Goal: Download file/media

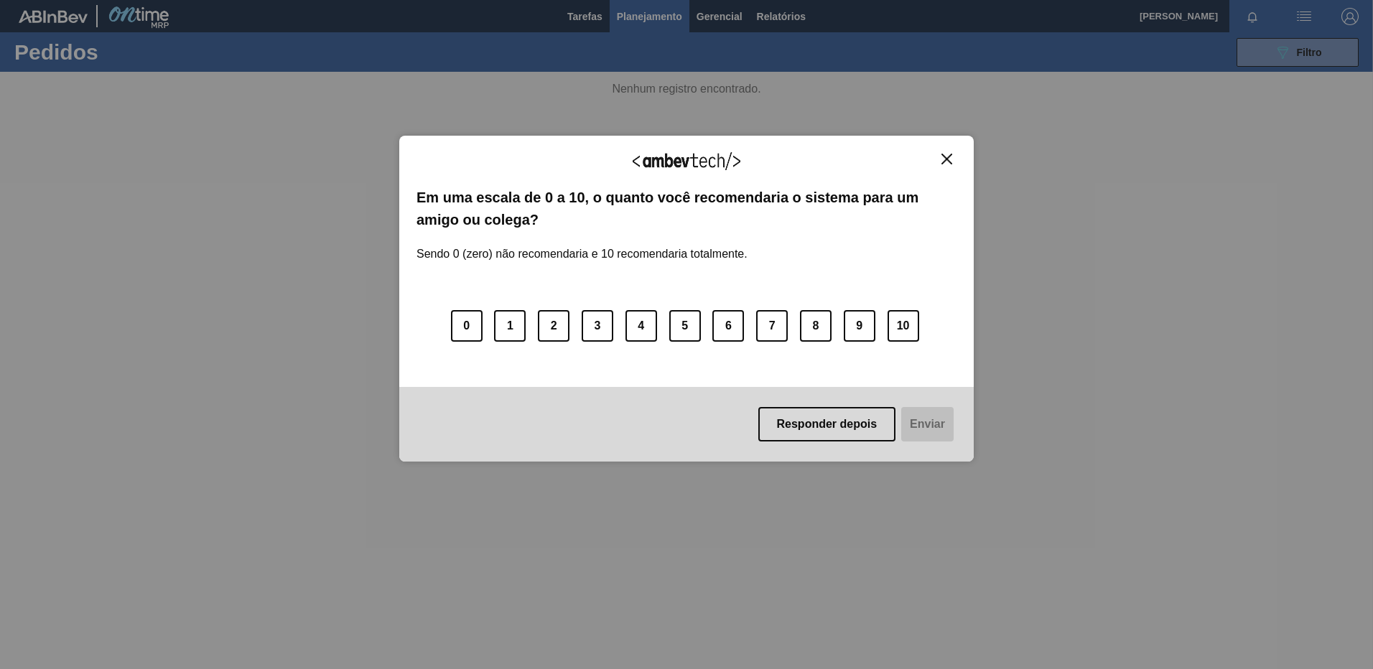
click at [956, 172] on div "Agradecemos seu feedback!" at bounding box center [687, 170] width 540 height 34
click at [948, 163] on img "Close" at bounding box center [947, 159] width 11 height 11
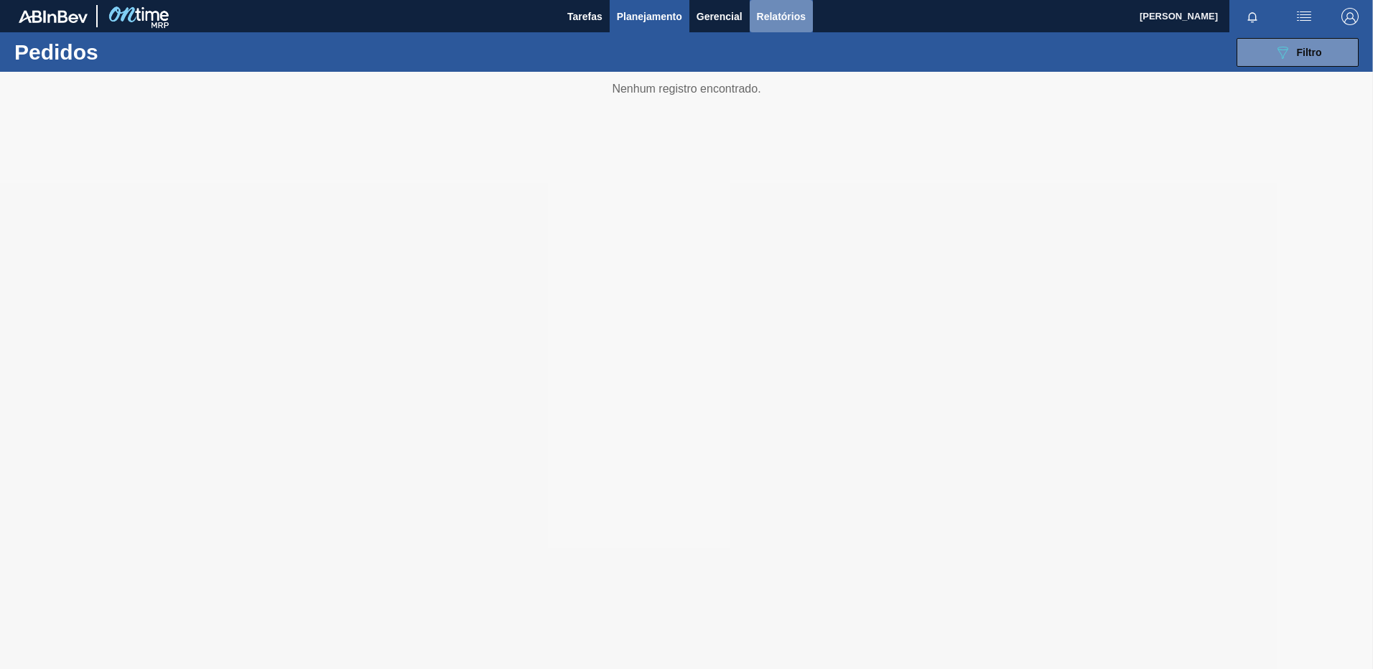
click at [811, 12] on button "Relatórios" at bounding box center [781, 16] width 63 height 32
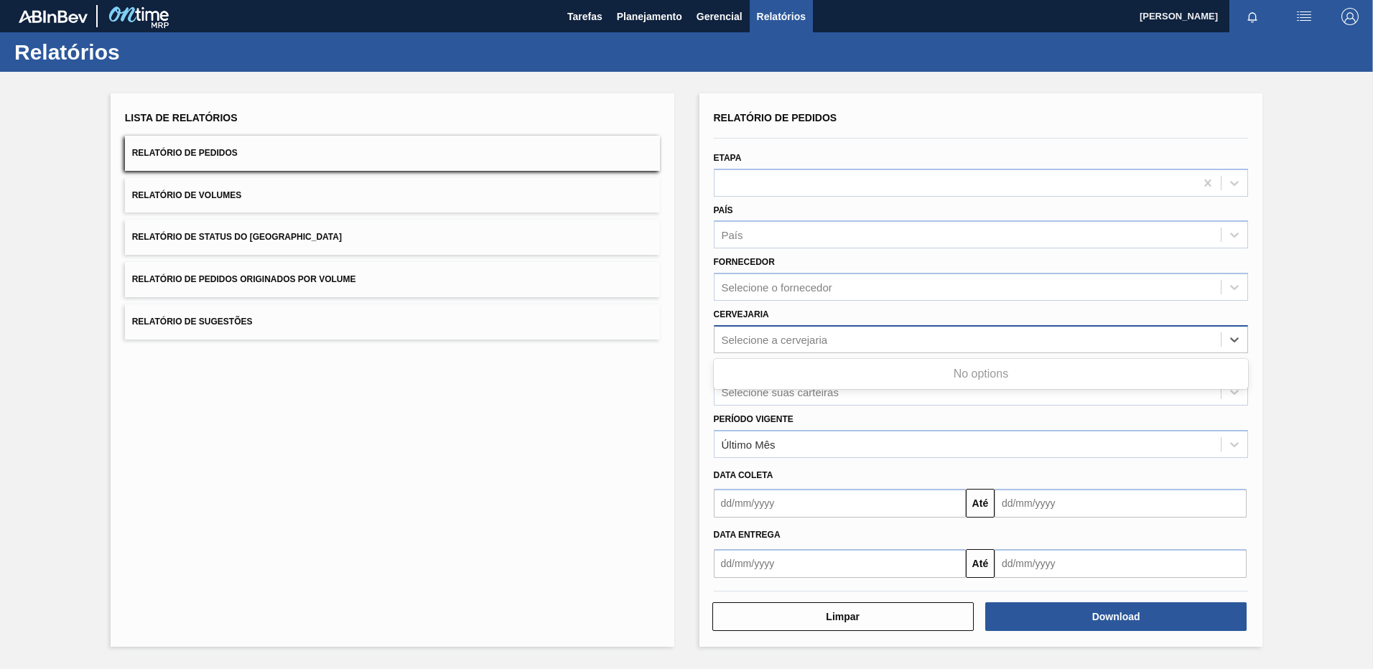
click at [769, 340] on div "Selecione a cervejaria" at bounding box center [775, 339] width 106 height 12
click at [830, 368] on div "BR21 - Lages" at bounding box center [981, 375] width 535 height 27
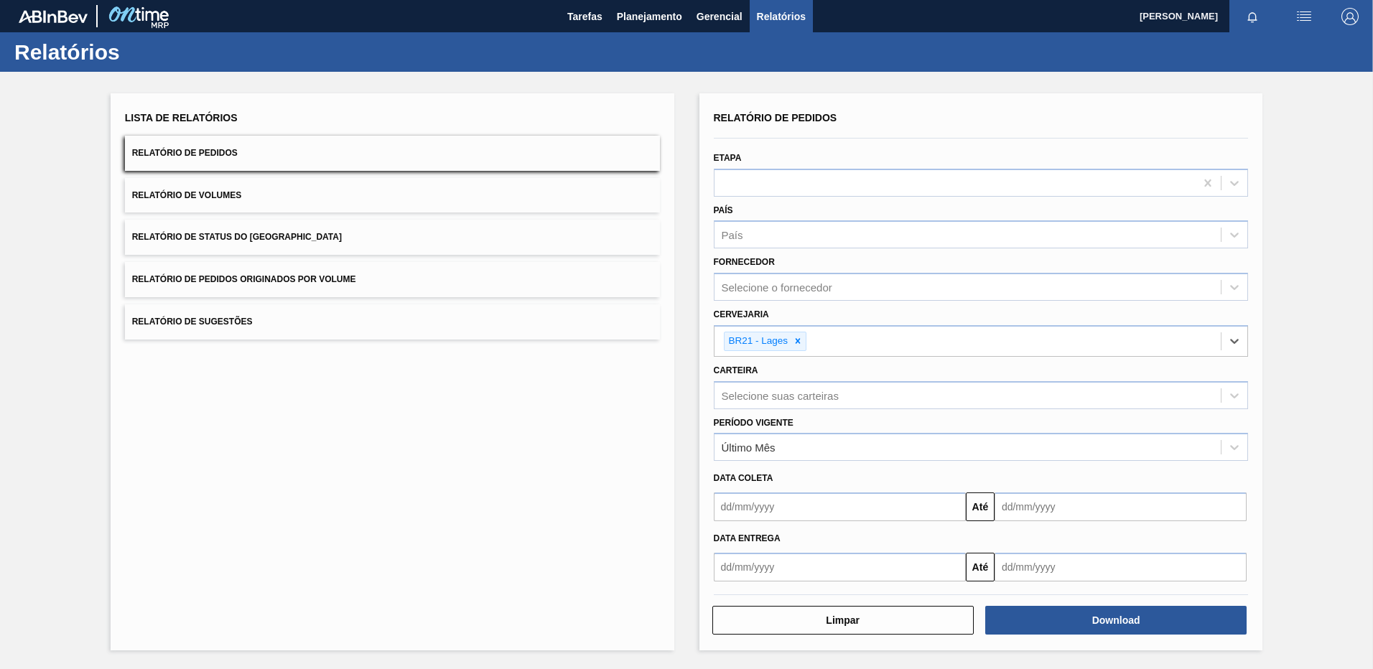
click at [757, 517] on input "text" at bounding box center [840, 507] width 252 height 29
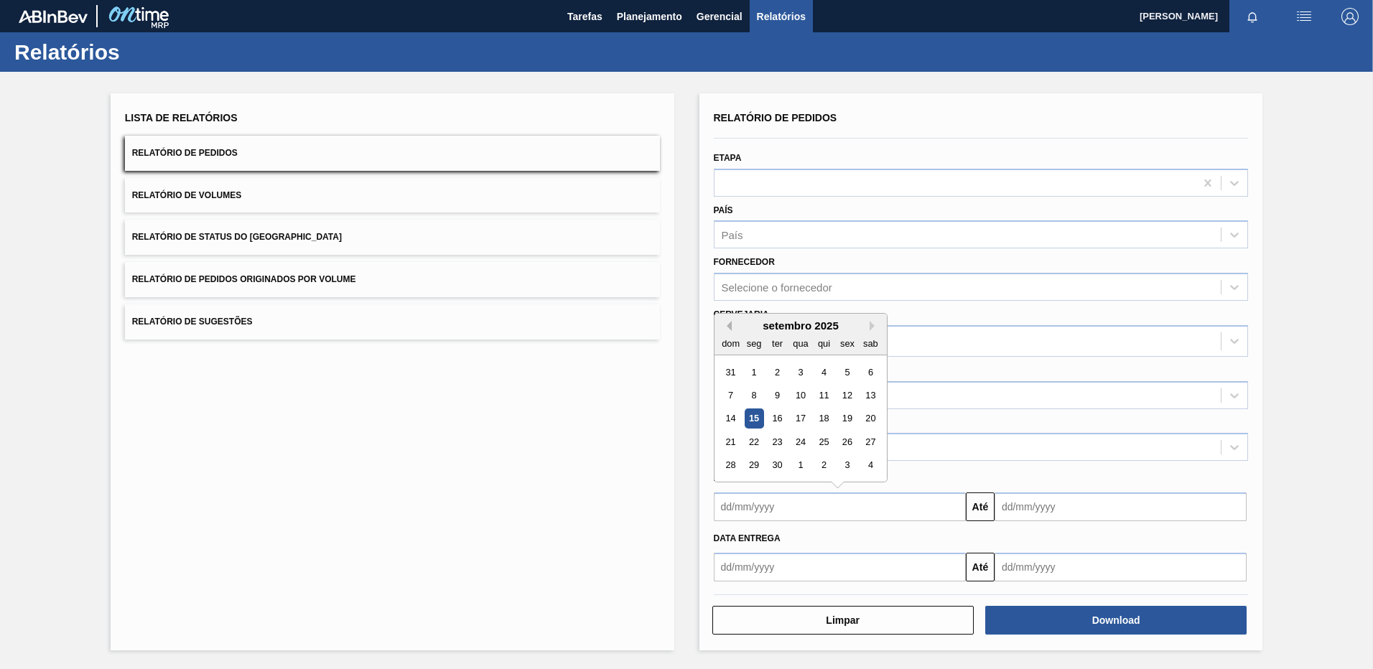
click at [731, 323] on button "Previous Month" at bounding box center [727, 326] width 10 height 10
click at [849, 369] on div "1" at bounding box center [847, 372] width 19 height 19
type input "[DATE]"
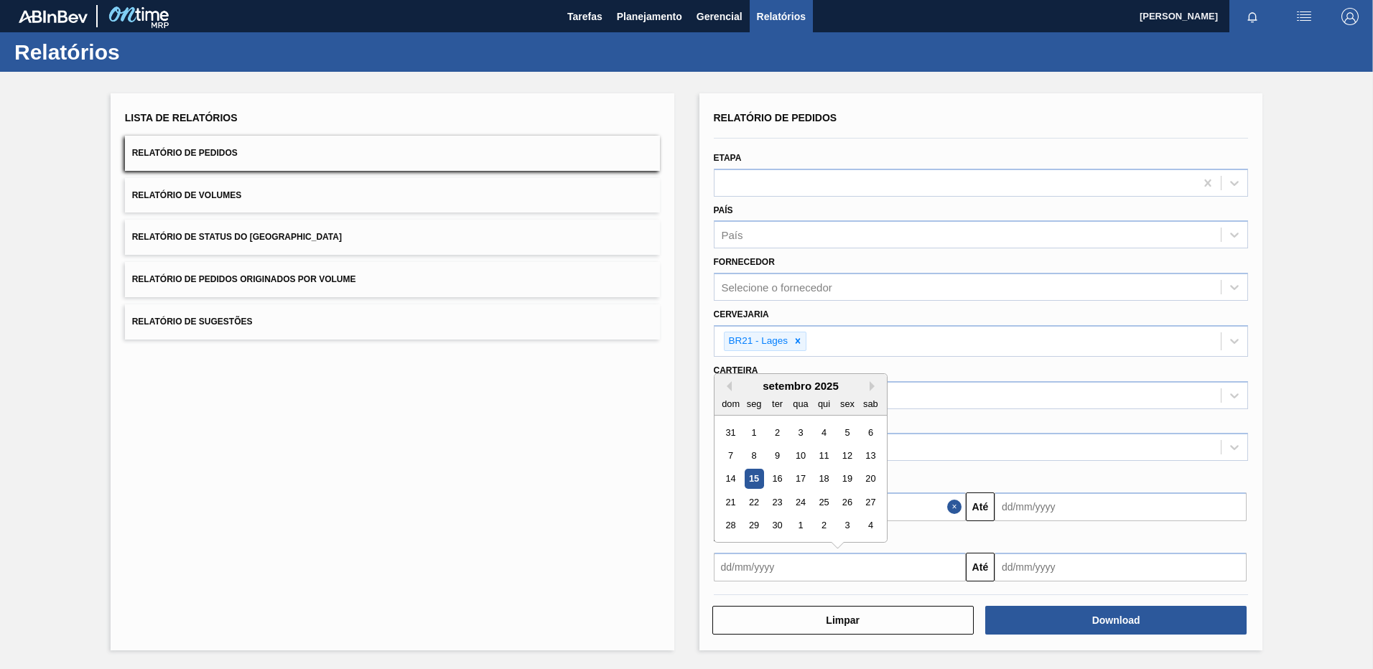
click at [789, 571] on input "text" at bounding box center [840, 567] width 252 height 29
click at [723, 390] on button "Previous Month" at bounding box center [727, 386] width 10 height 10
click at [843, 432] on div "1" at bounding box center [847, 432] width 19 height 19
type input "[DATE]"
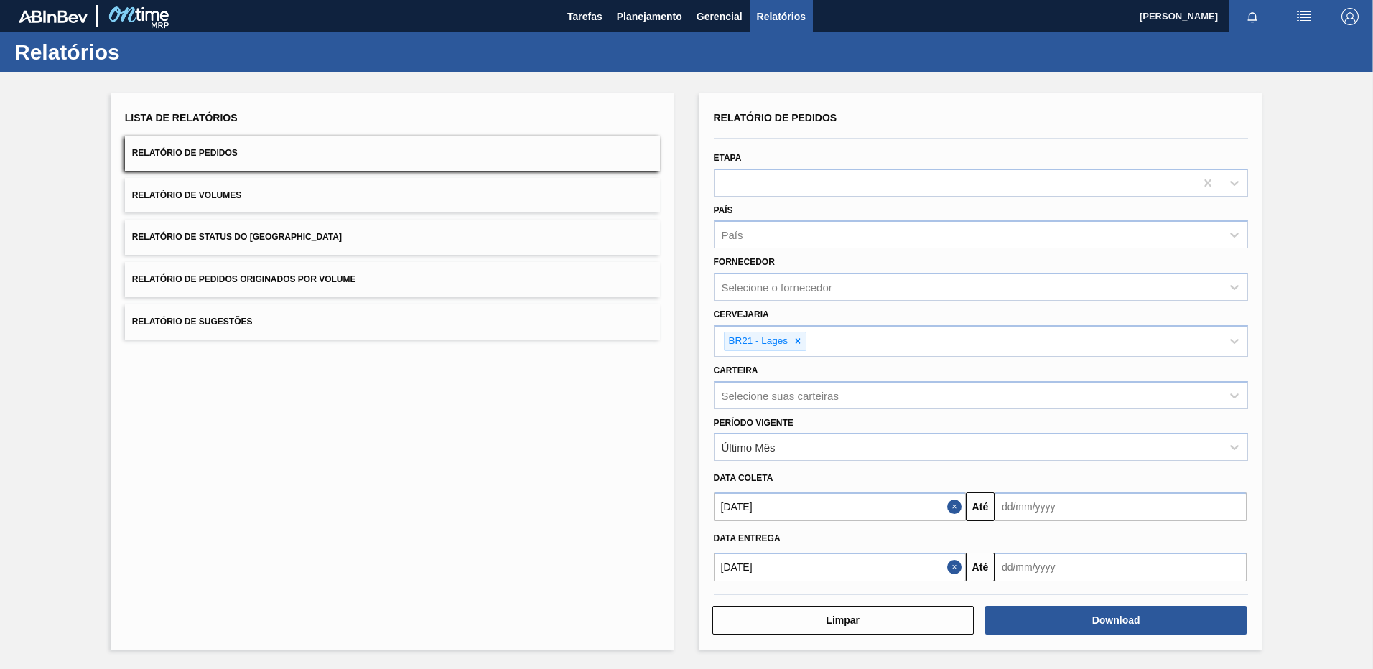
click at [1114, 513] on input "text" at bounding box center [1121, 507] width 252 height 29
click at [1149, 328] on div "setembro 2025" at bounding box center [1082, 326] width 172 height 12
click at [1151, 328] on button "Next Month" at bounding box center [1156, 326] width 10 height 10
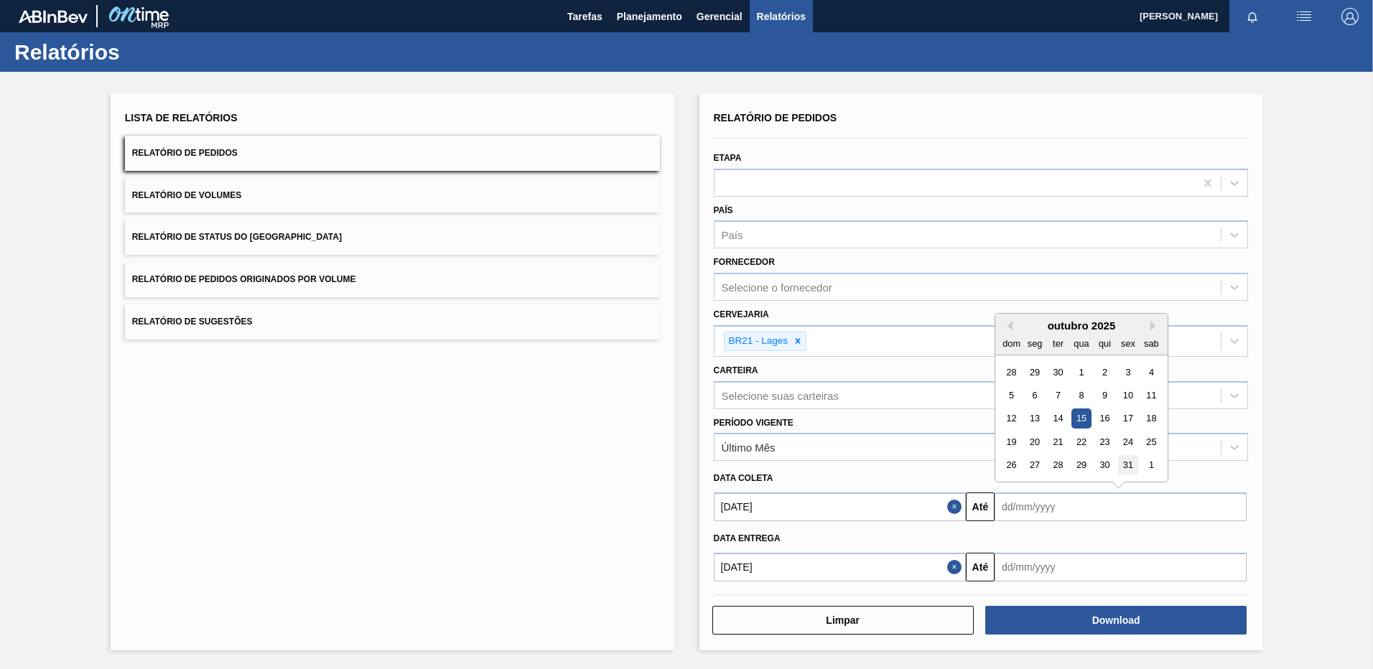
click at [1121, 465] on div "31" at bounding box center [1127, 465] width 19 height 19
type input "[DATE]"
drag, startPoint x: 1109, startPoint y: 498, endPoint x: 947, endPoint y: 489, distance: 161.9
click at [947, 489] on div "Data coleta [DATE] Até [DATE] Previous Month Next Month [DATE] dom seg ter qua …" at bounding box center [981, 493] width 535 height 57
click at [1080, 571] on input "text" at bounding box center [1121, 567] width 252 height 29
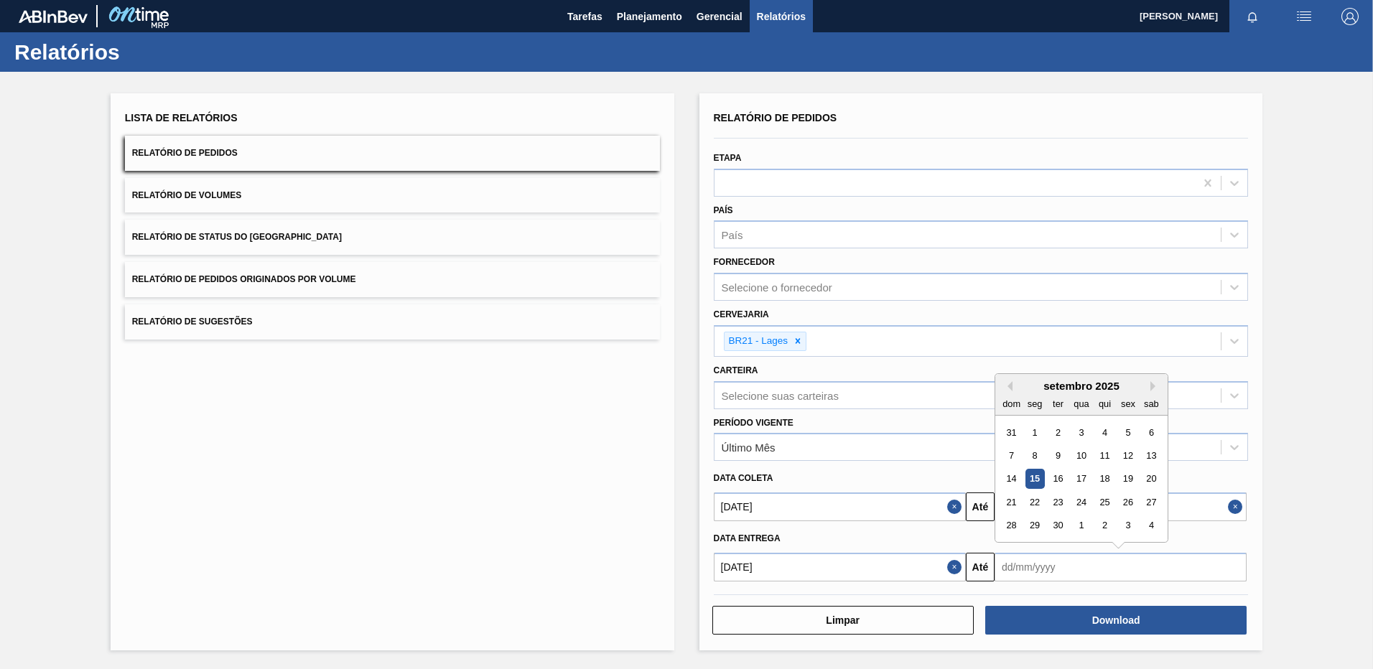
paste input "[DATE]"
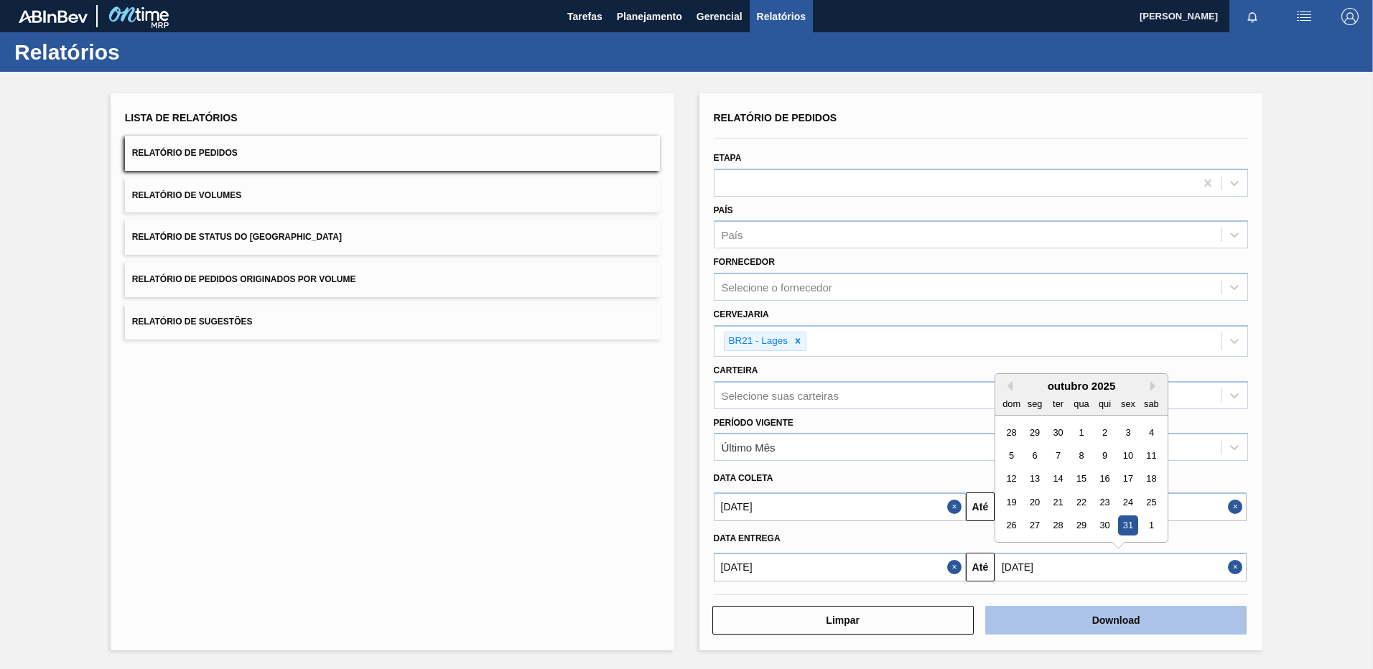
type input "[DATE]"
click at [1105, 618] on button "Download" at bounding box center [1115, 620] width 261 height 29
